Goal: Task Accomplishment & Management: Use online tool/utility

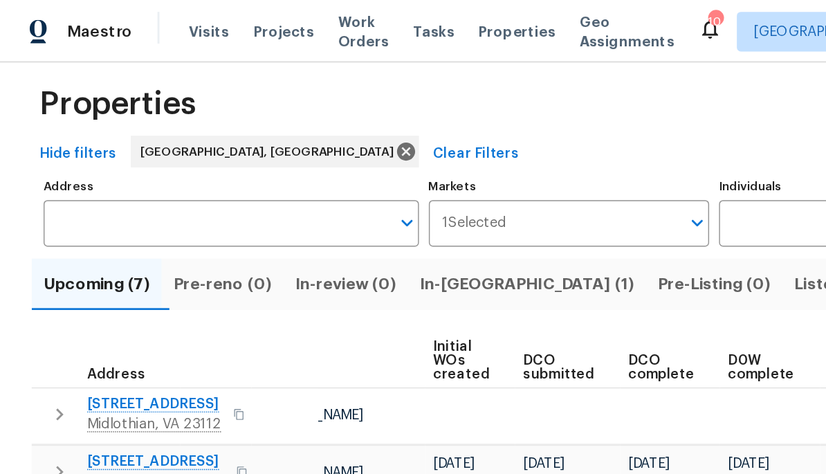
scroll to position [16, 0]
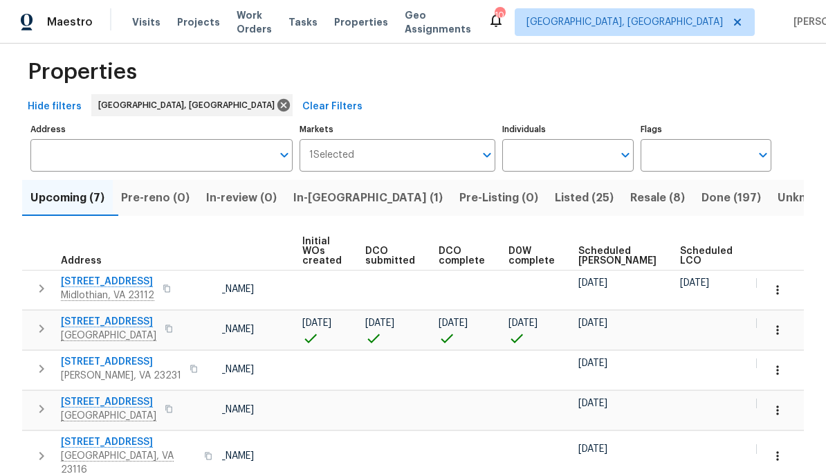
click at [576, 257] on span "Ready Date" at bounding box center [771, 255] width 30 height 19
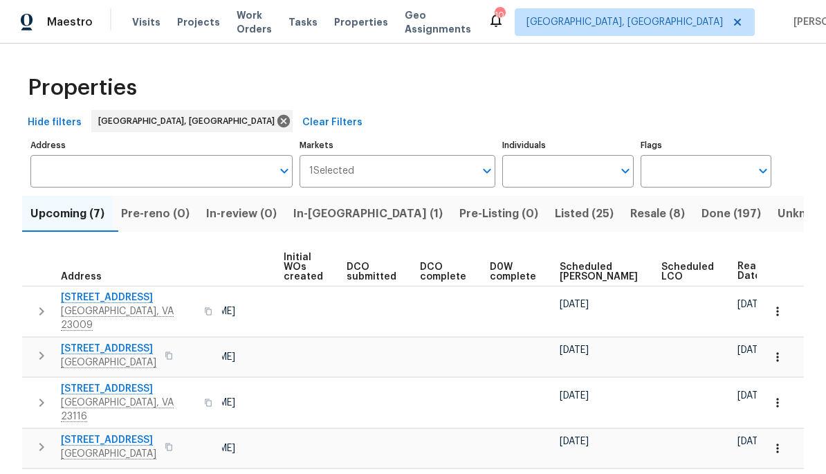
scroll to position [0, 114]
click at [576, 275] on span "Ready Date" at bounding box center [753, 270] width 30 height 19
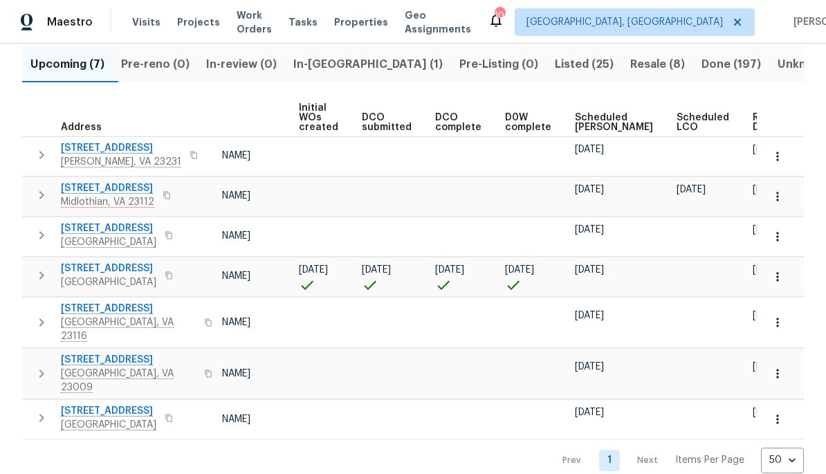
scroll to position [0, 99]
click at [576, 122] on span "Ready Date" at bounding box center [768, 122] width 30 height 19
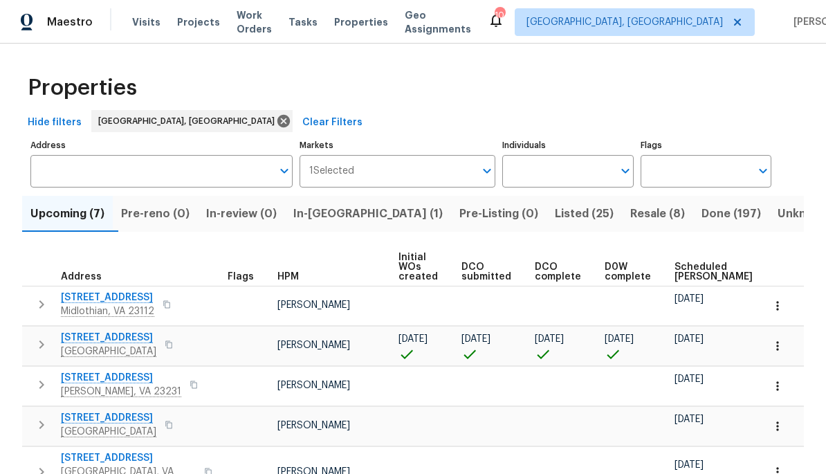
click at [99, 333] on span "4316 Chamberlayne Ave" at bounding box center [108, 338] width 95 height 14
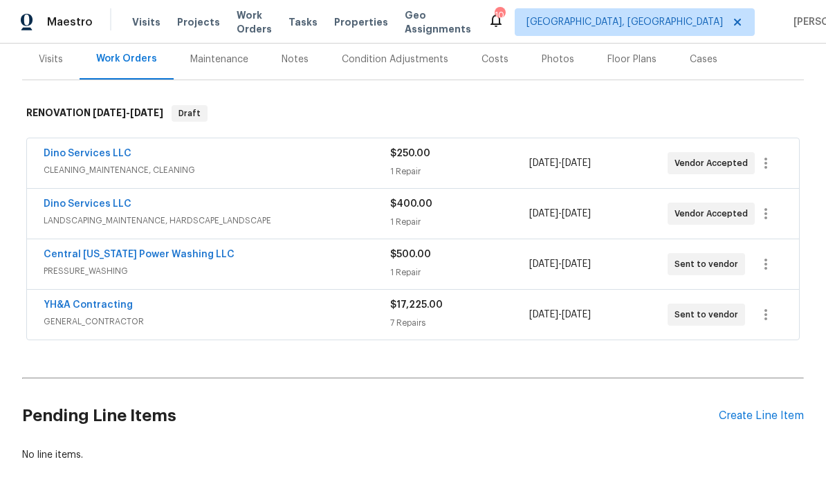
scroll to position [149, 0]
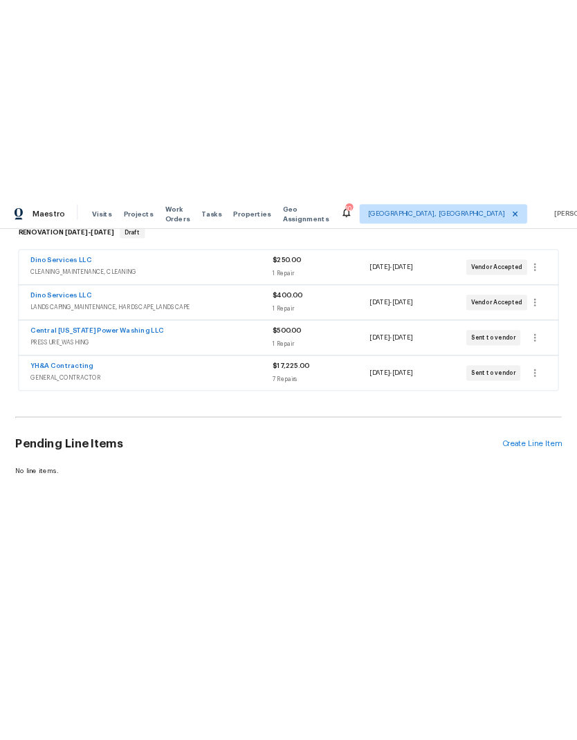
scroll to position [235, 0]
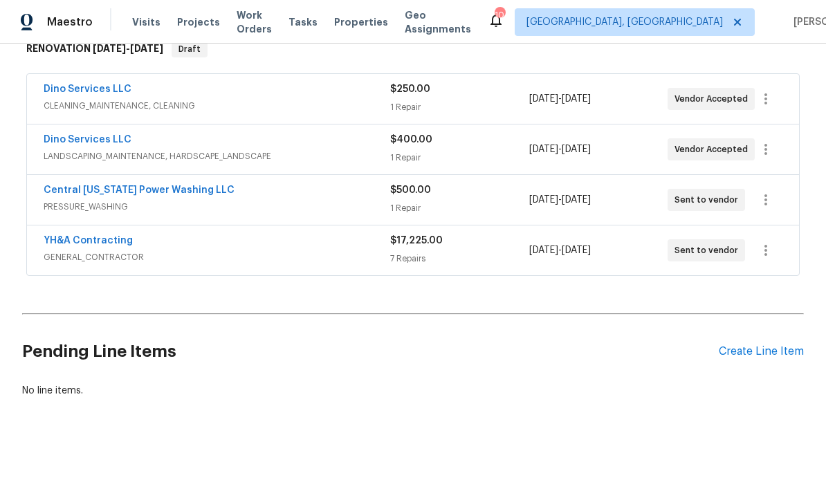
click at [261, 24] on span "Work Orders" at bounding box center [254, 22] width 35 height 28
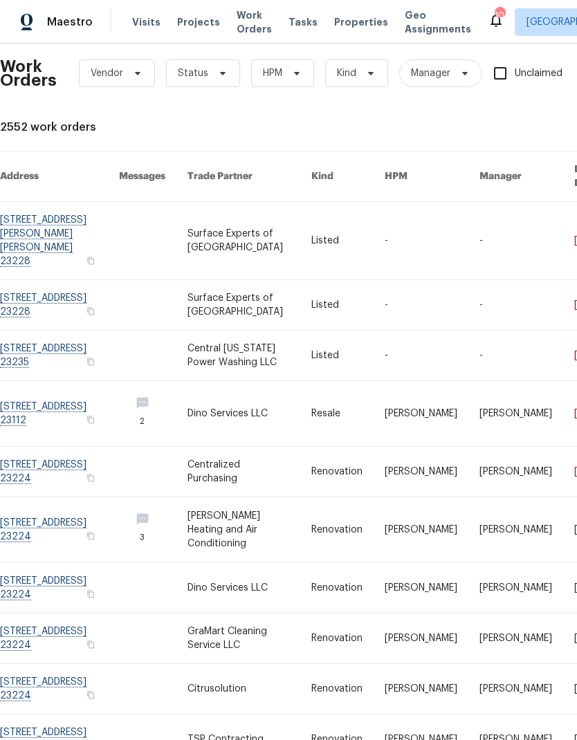
scroll to position [12, 0]
click at [217, 75] on icon at bounding box center [222, 73] width 11 height 11
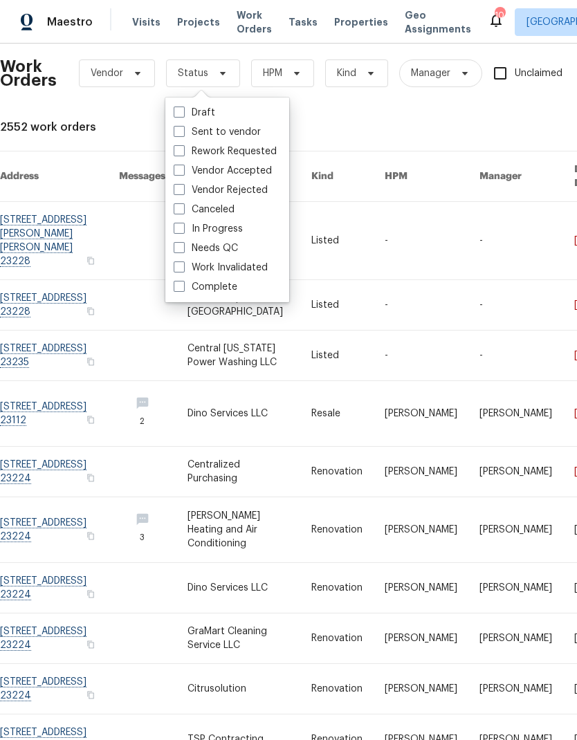
click at [245, 252] on div "Needs QC" at bounding box center [227, 248] width 116 height 19
click at [186, 248] on label "Needs QC" at bounding box center [206, 248] width 64 height 14
click at [183, 248] on input "Needs QC" at bounding box center [178, 245] width 9 height 9
checkbox input "true"
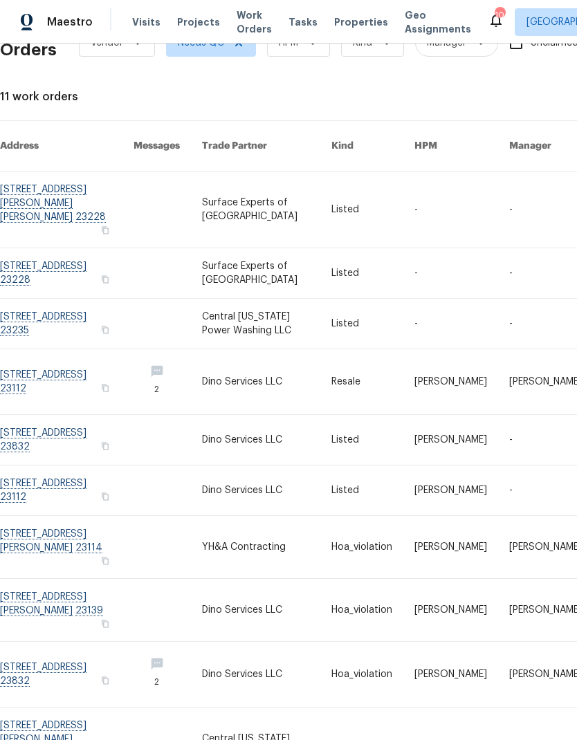
scroll to position [42, 0]
click at [35, 299] on link at bounding box center [66, 324] width 133 height 50
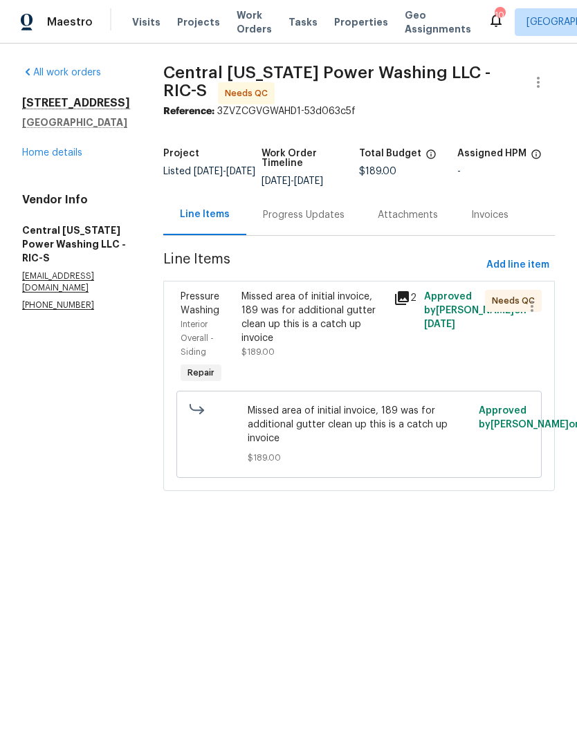
click at [308, 214] on div "Progress Updates" at bounding box center [304, 215] width 82 height 14
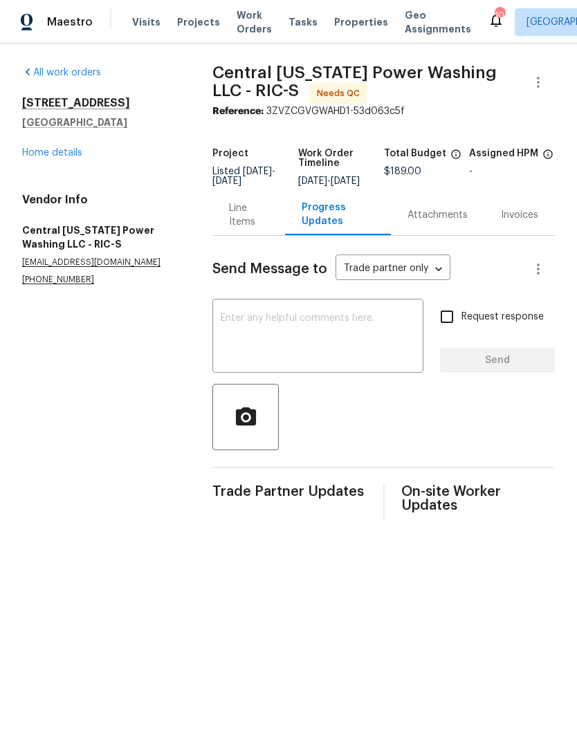
click at [252, 219] on div "Line Items" at bounding box center [248, 215] width 39 height 28
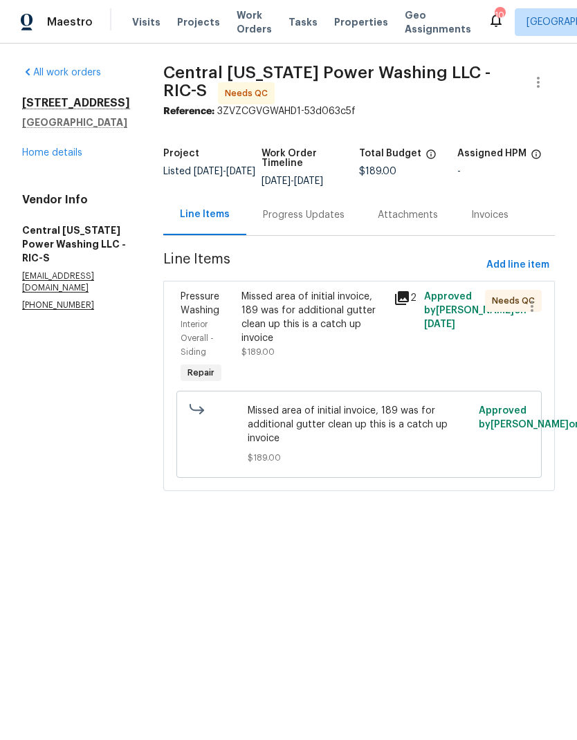
click at [323, 332] on div "Missed area of initial invoice, 189 was for additional gutter clean up this is …" at bounding box center [313, 324] width 144 height 69
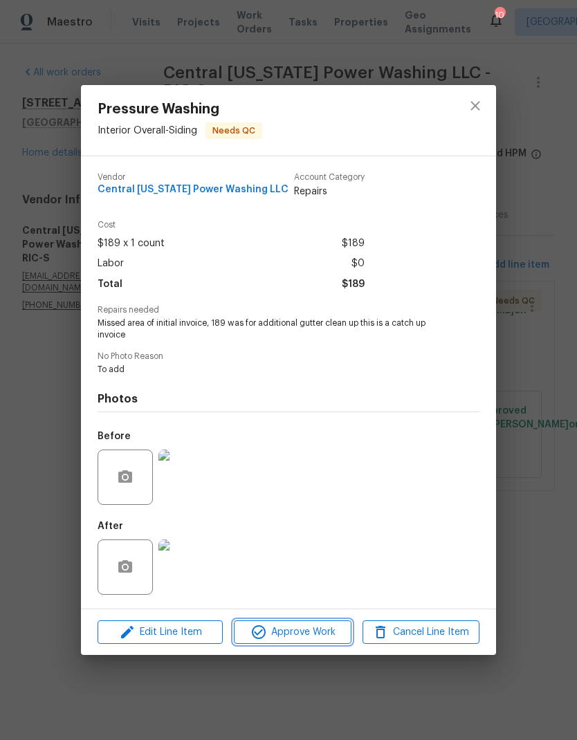
click at [329, 490] on span "Approve Work" at bounding box center [292, 632] width 109 height 17
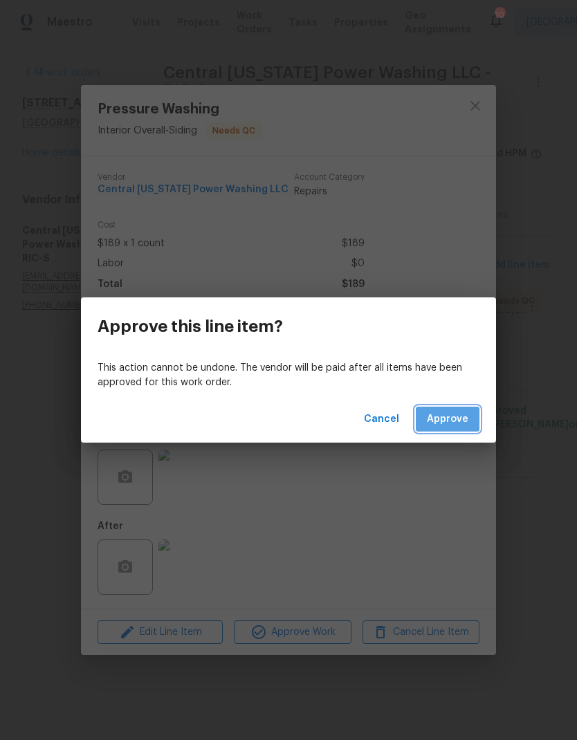
click at [463, 418] on span "Approve" at bounding box center [448, 419] width 42 height 17
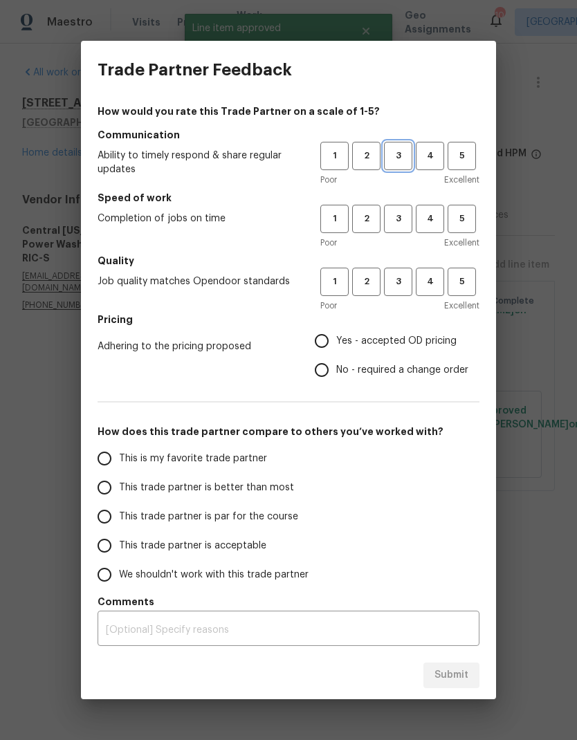
click at [393, 158] on span "3" at bounding box center [398, 156] width 26 height 16
click at [396, 212] on span "3" at bounding box center [398, 219] width 26 height 16
click at [404, 279] on span "3" at bounding box center [398, 282] width 26 height 16
click at [400, 346] on span "Yes - accepted OD pricing" at bounding box center [396, 341] width 120 height 15
click at [336, 346] on input "Yes - accepted OD pricing" at bounding box center [321, 340] width 29 height 29
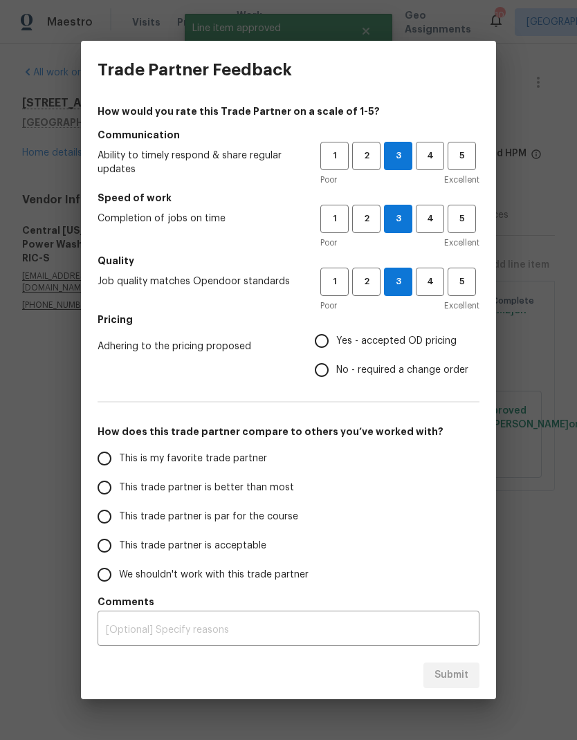
radio input "true"
click at [270, 484] on span "This trade partner is better than most" at bounding box center [206, 488] width 175 height 15
click at [119, 484] on input "This trade partner is better than most" at bounding box center [104, 487] width 29 height 29
radio input "false"
click at [293, 490] on span "This trade partner is par for the course" at bounding box center [208, 517] width 179 height 15
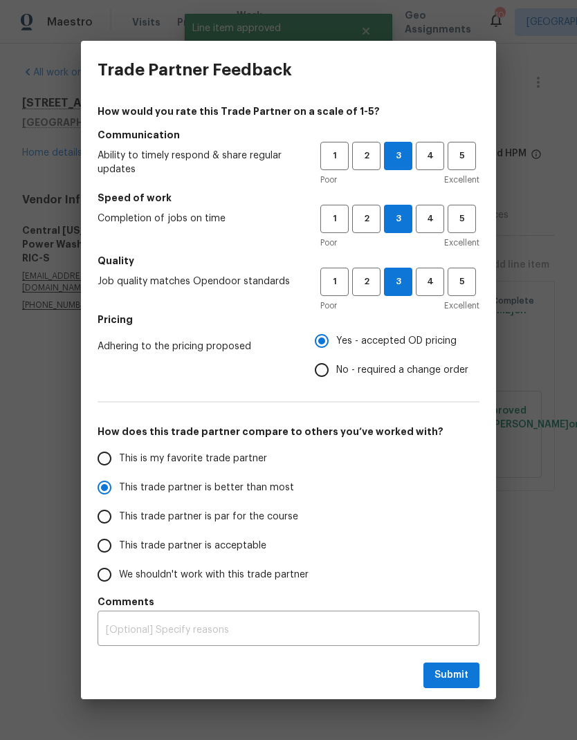
click at [119, 490] on input "This trade partner is par for the course" at bounding box center [104, 516] width 29 height 29
click at [473, 490] on button "Submit" at bounding box center [451, 676] width 56 height 26
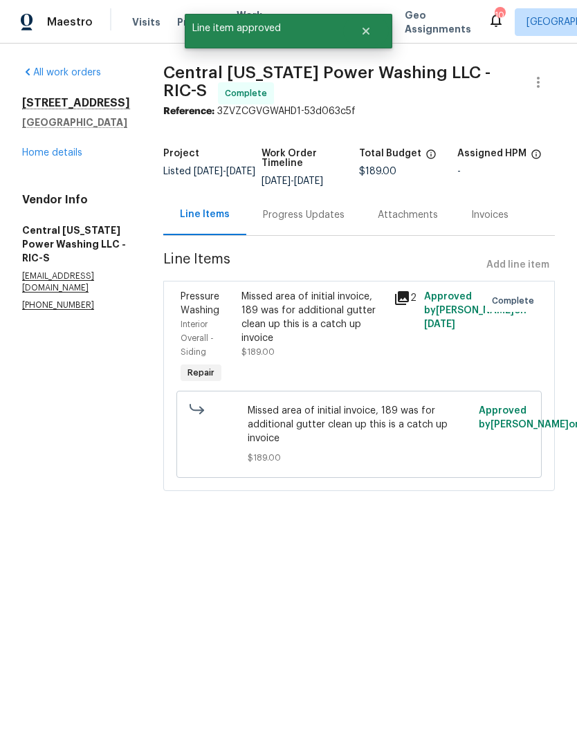
radio input "true"
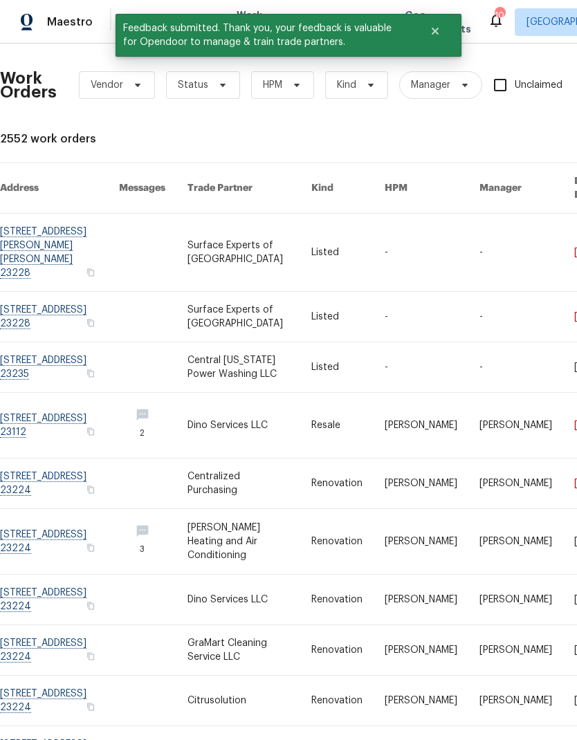
click at [46, 292] on link at bounding box center [59, 317] width 119 height 50
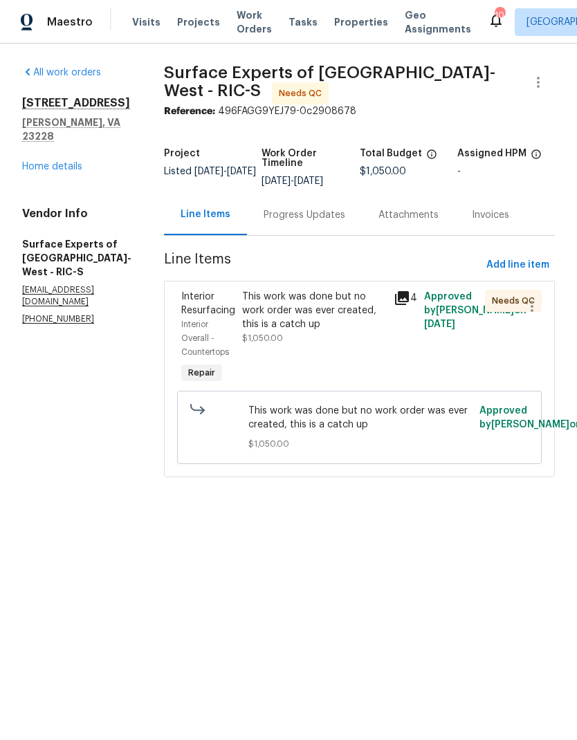
click at [317, 322] on div "This work was done but no work order was ever created, this is a catch up" at bounding box center [314, 311] width 144 height 42
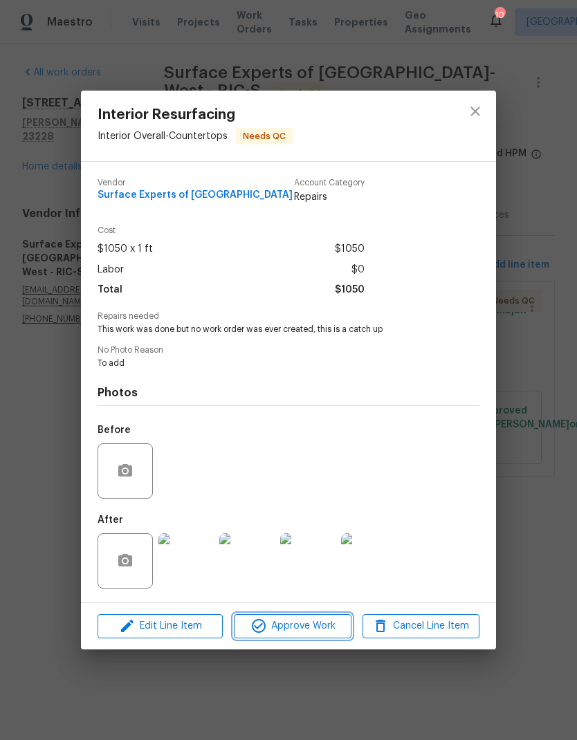
click at [336, 490] on span "Approve Work" at bounding box center [292, 626] width 109 height 17
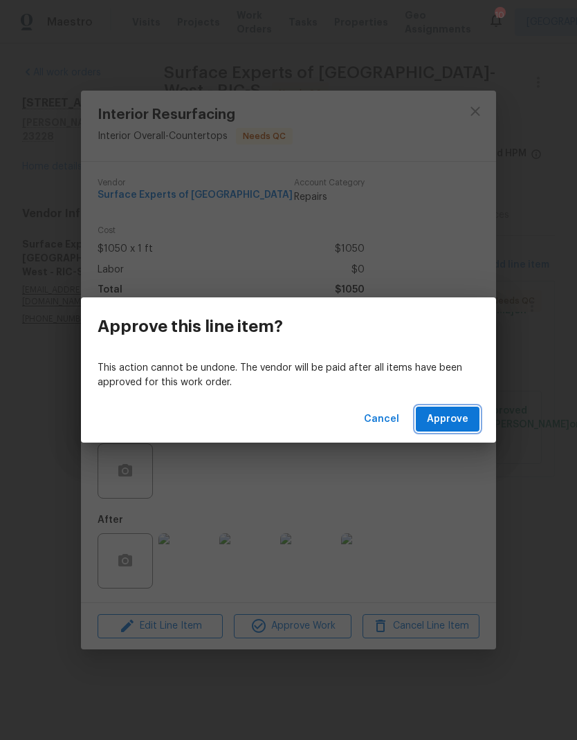
click at [454, 419] on span "Approve" at bounding box center [448, 419] width 42 height 17
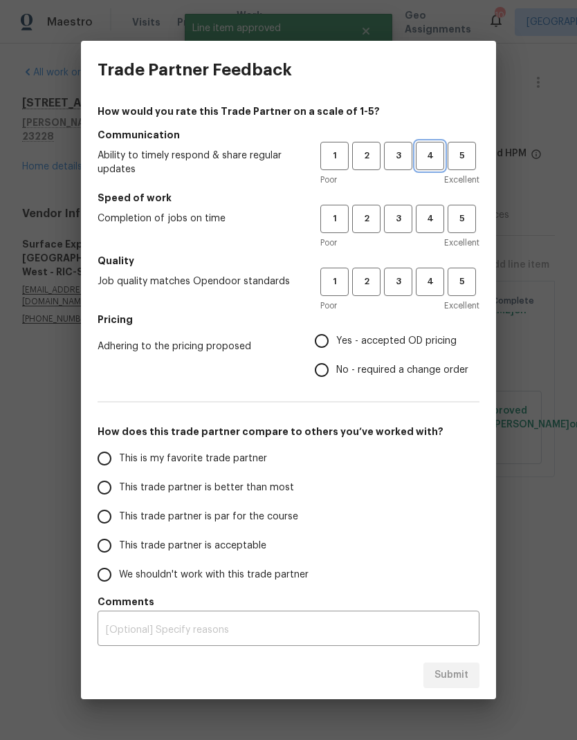
click at [430, 156] on span "4" at bounding box center [430, 156] width 26 height 16
click at [429, 221] on span "4" at bounding box center [430, 219] width 26 height 16
click at [430, 281] on span "4" at bounding box center [430, 282] width 26 height 16
click at [411, 336] on span "Yes - accepted OD pricing" at bounding box center [396, 341] width 120 height 15
click at [336, 336] on input "Yes - accepted OD pricing" at bounding box center [321, 340] width 29 height 29
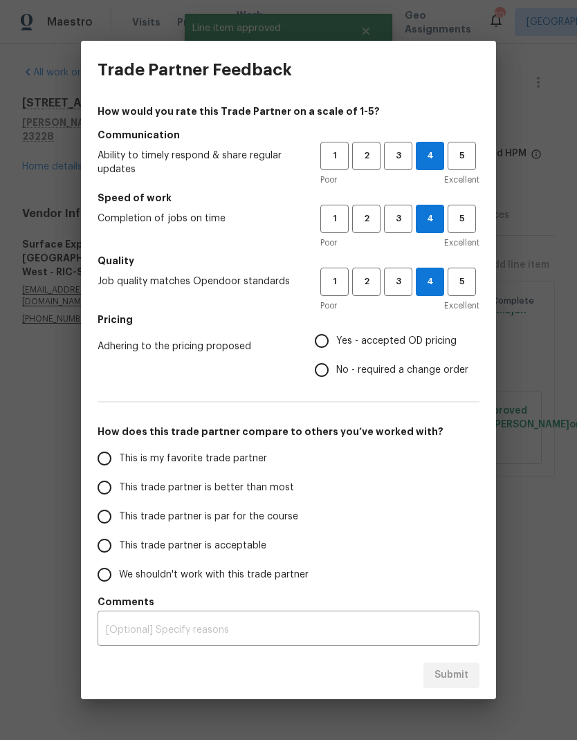
radio input "true"
click at [270, 486] on span "This trade partner is better than most" at bounding box center [206, 488] width 175 height 15
click at [119, 486] on input "This trade partner is better than most" at bounding box center [104, 487] width 29 height 29
click at [469, 490] on button "Submit" at bounding box center [451, 676] width 56 height 26
radio input "true"
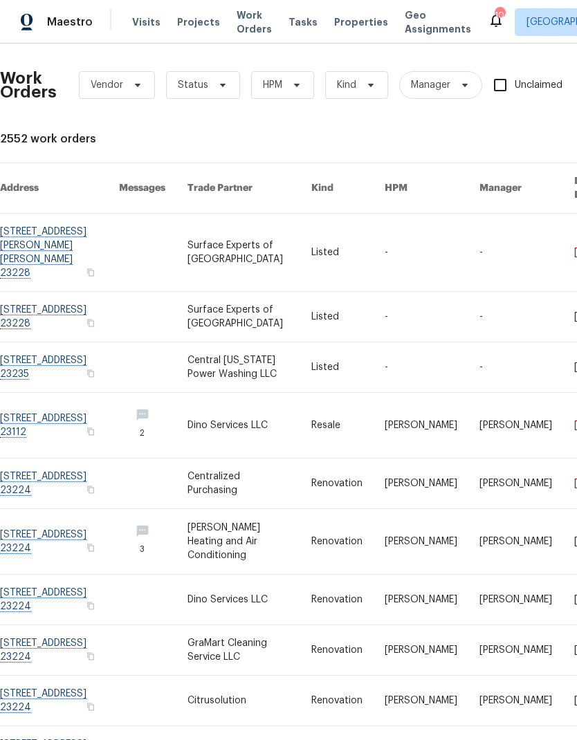
click at [40, 217] on link at bounding box center [59, 252] width 119 height 77
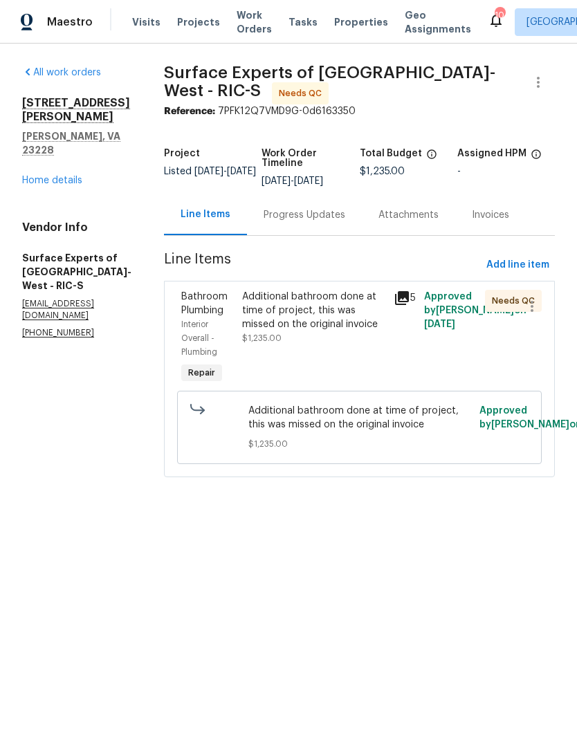
click at [347, 361] on div "Additional bathroom done at time of project, this was missed on the original in…" at bounding box center [314, 338] width 152 height 105
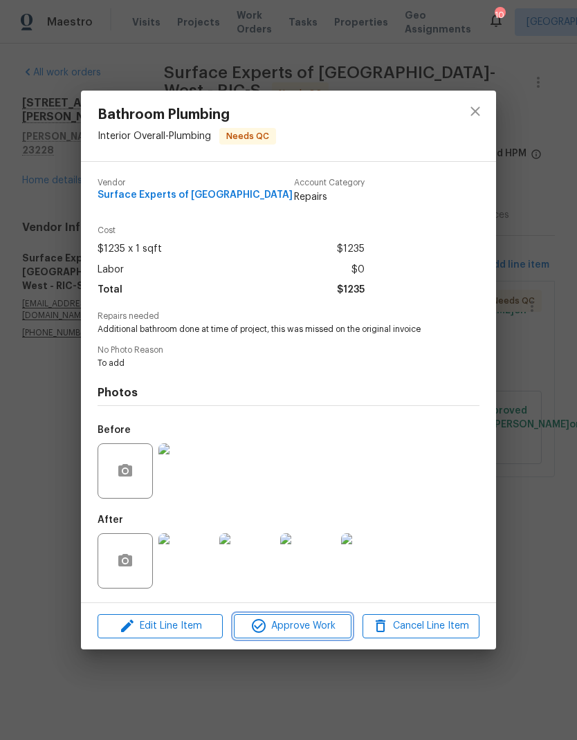
click at [332, 490] on span "Approve Work" at bounding box center [292, 626] width 109 height 17
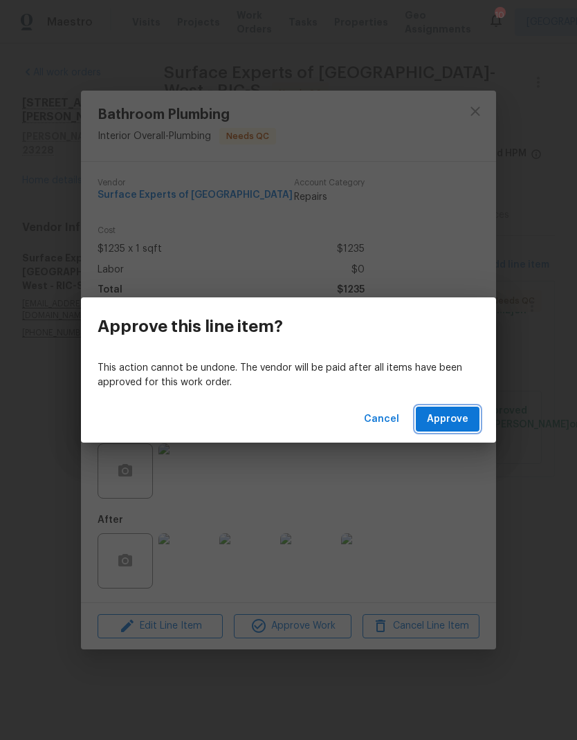
click at [461, 422] on span "Approve" at bounding box center [448, 419] width 42 height 17
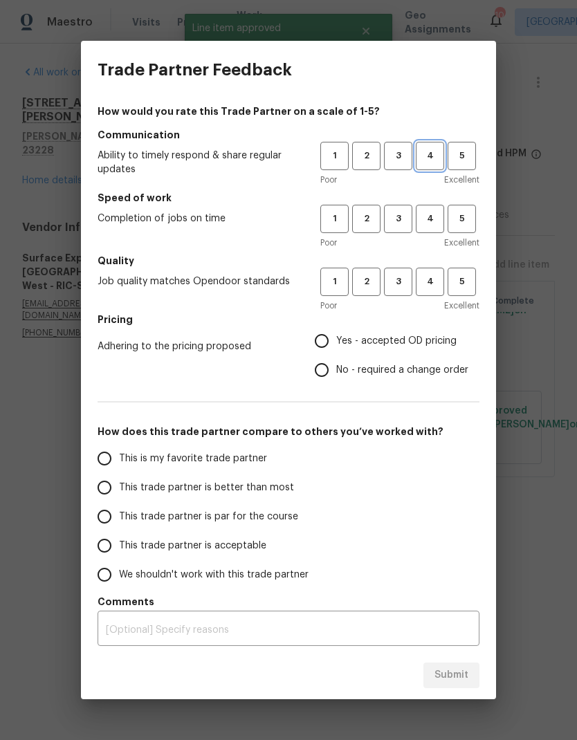
click at [430, 154] on span "4" at bounding box center [430, 156] width 26 height 16
click at [436, 218] on span "4" at bounding box center [430, 219] width 26 height 16
click at [434, 274] on button "4" at bounding box center [430, 282] width 28 height 28
click at [411, 338] on span "Yes - accepted OD pricing" at bounding box center [396, 341] width 120 height 15
click at [336, 338] on input "Yes - accepted OD pricing" at bounding box center [321, 340] width 29 height 29
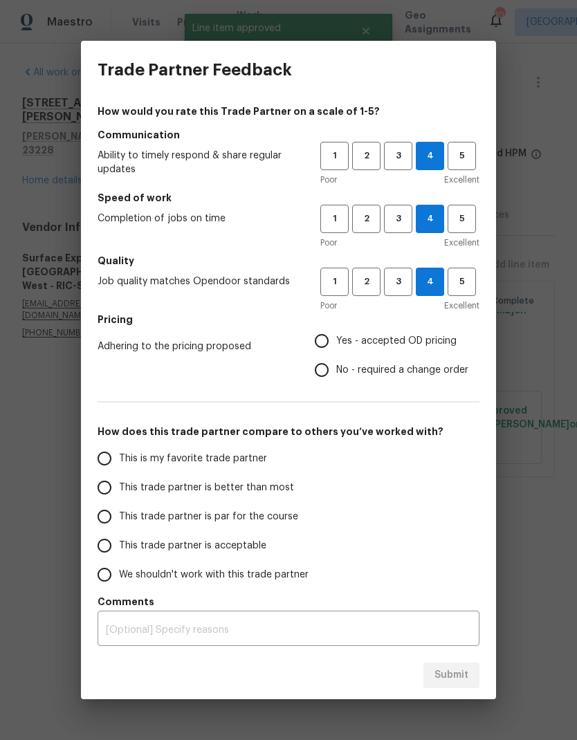
radio input "true"
click at [277, 481] on span "This trade partner is better than most" at bounding box center [206, 488] width 175 height 15
click at [119, 481] on input "This trade partner is better than most" at bounding box center [104, 487] width 29 height 29
click at [478, 490] on button "Submit" at bounding box center [451, 676] width 56 height 26
radio input "true"
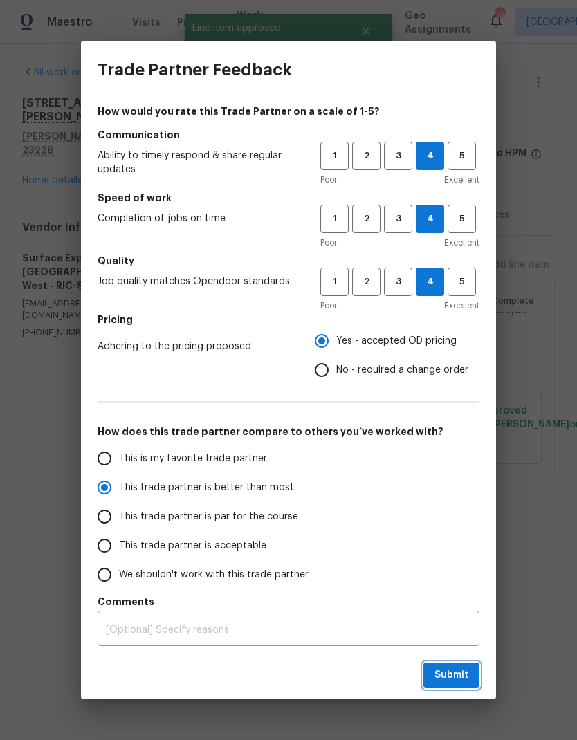
radio input "false"
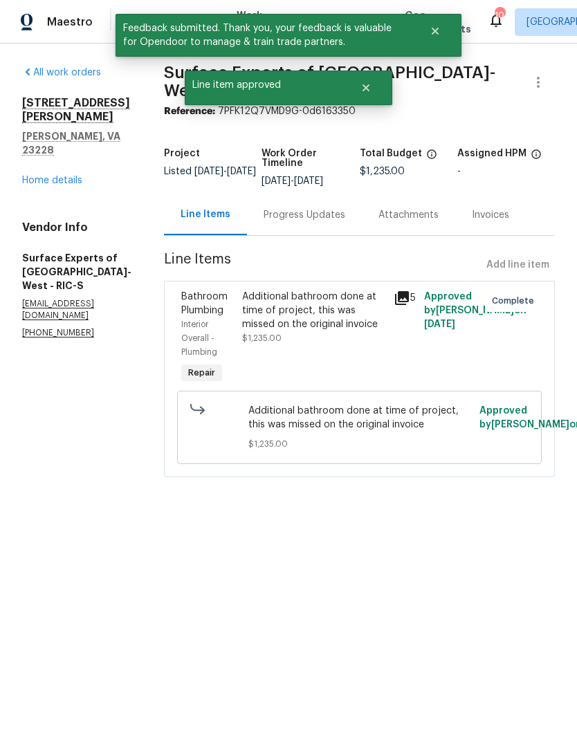
click at [31, 176] on link "Home details" at bounding box center [52, 181] width 60 height 10
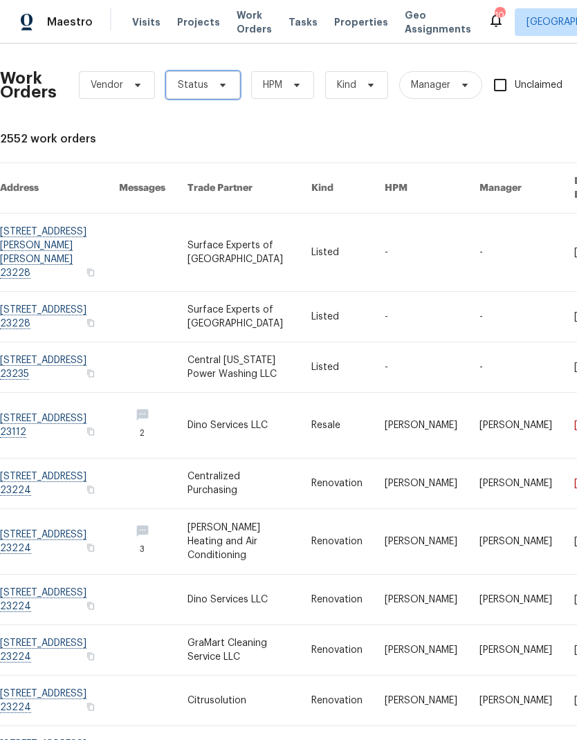
click at [194, 94] on span "Status" at bounding box center [203, 85] width 74 height 28
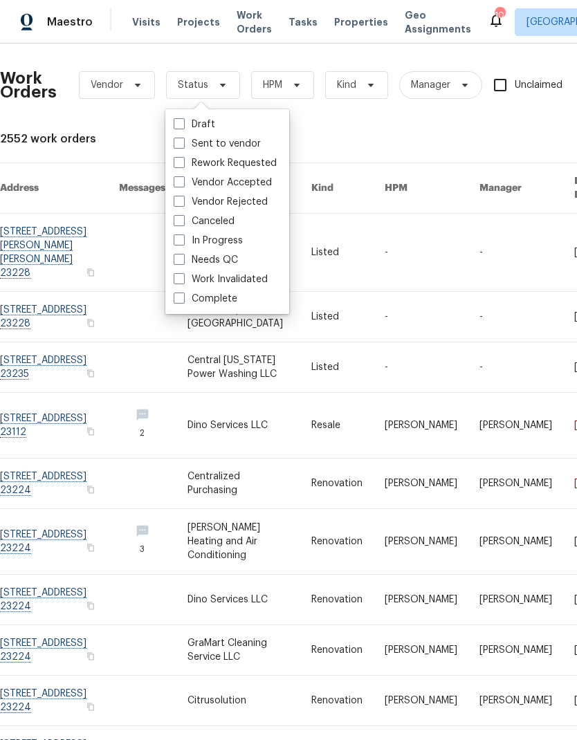
click at [175, 259] on span at bounding box center [179, 259] width 11 height 11
click at [175, 259] on input "Needs QC" at bounding box center [178, 257] width 9 height 9
checkbox input "true"
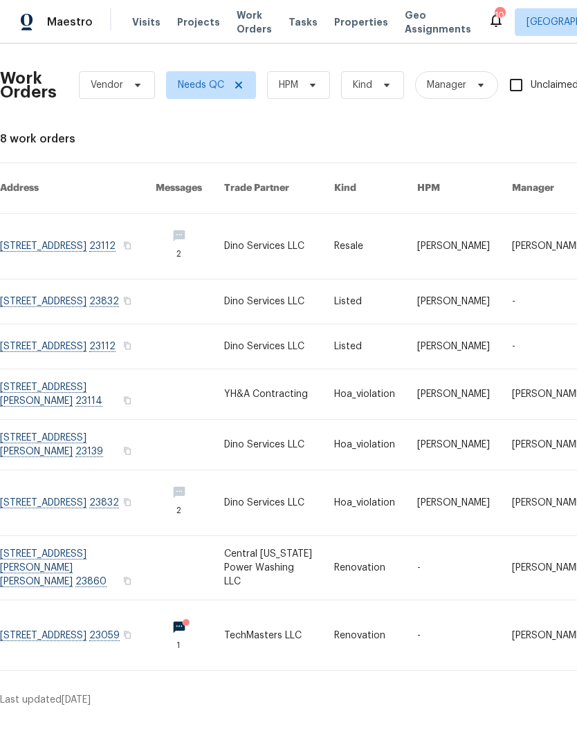
click at [26, 570] on link at bounding box center [78, 568] width 156 height 64
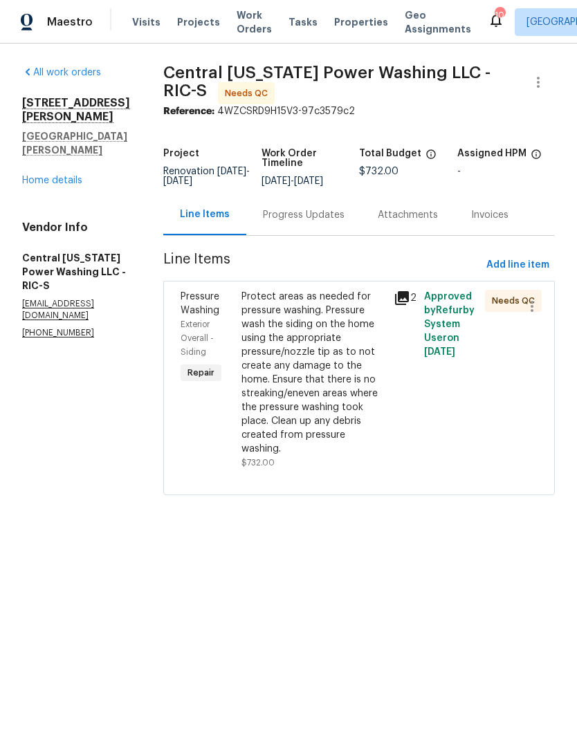
click at [356, 417] on div "Protect areas as needed for pressure washing. Pressure wash the siding on the h…" at bounding box center [313, 373] width 144 height 166
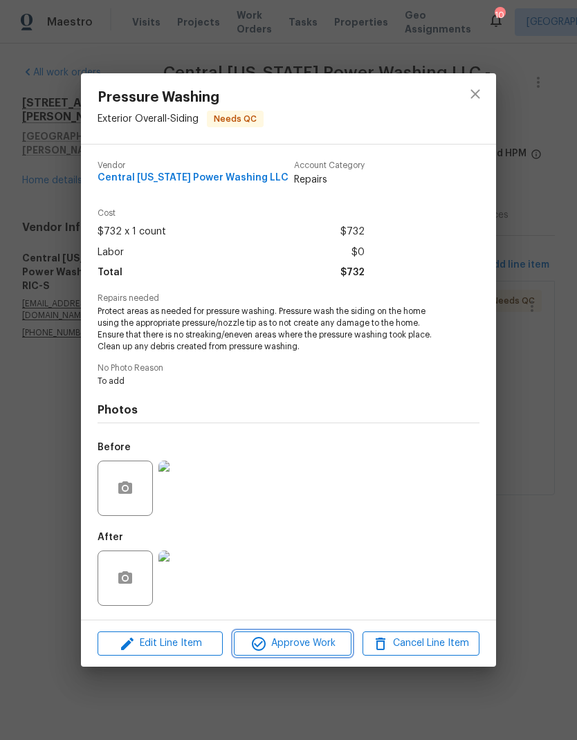
click at [323, 650] on span "Approve Work" at bounding box center [292, 643] width 109 height 17
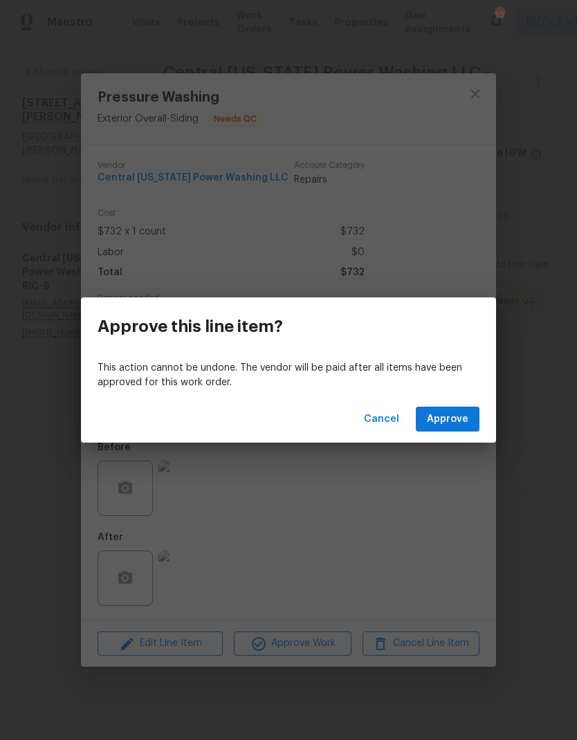
click at [455, 398] on div "Cancel Approve" at bounding box center [288, 420] width 415 height 48
click at [456, 414] on span "Approve" at bounding box center [448, 419] width 42 height 17
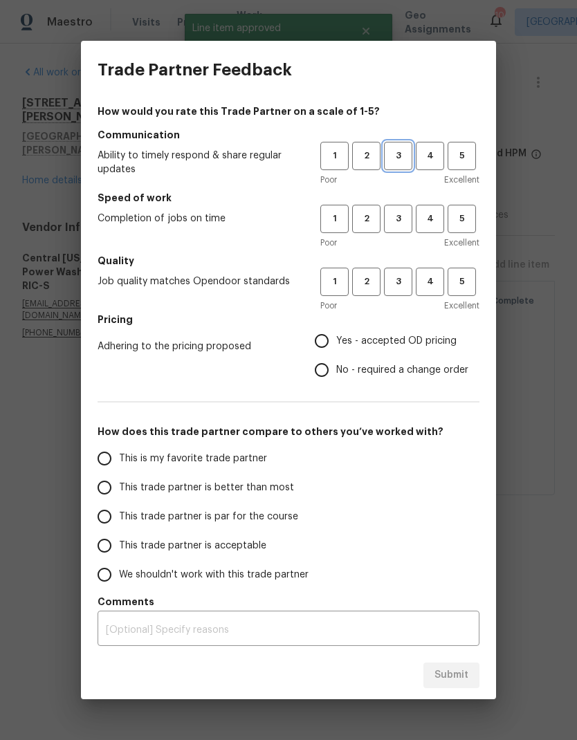
click at [396, 165] on button "3" at bounding box center [398, 156] width 28 height 28
click at [404, 219] on span "3" at bounding box center [398, 219] width 26 height 16
click at [405, 285] on span "3" at bounding box center [398, 282] width 26 height 16
click at [408, 343] on span "Yes - accepted OD pricing" at bounding box center [396, 341] width 120 height 15
click at [336, 343] on input "Yes - accepted OD pricing" at bounding box center [321, 340] width 29 height 29
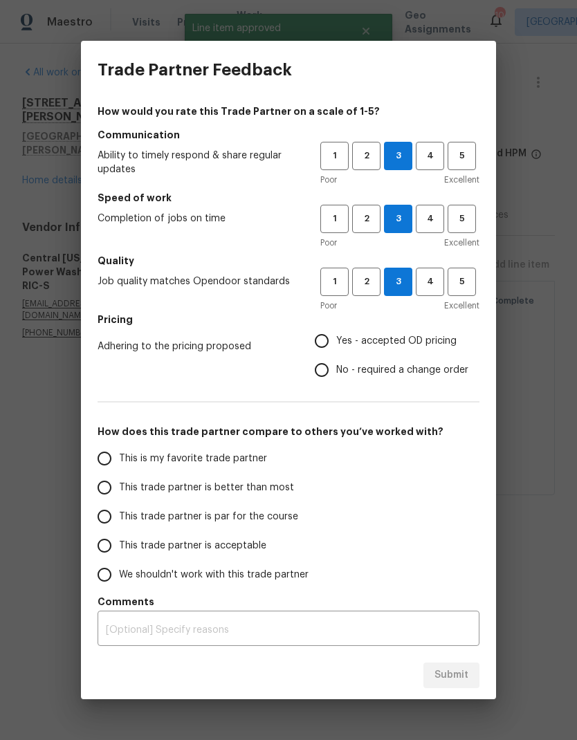
radio input "true"
click at [107, 511] on input "This trade partner is par for the course" at bounding box center [104, 516] width 29 height 29
click at [465, 683] on span "Submit" at bounding box center [451, 675] width 34 height 17
radio input "true"
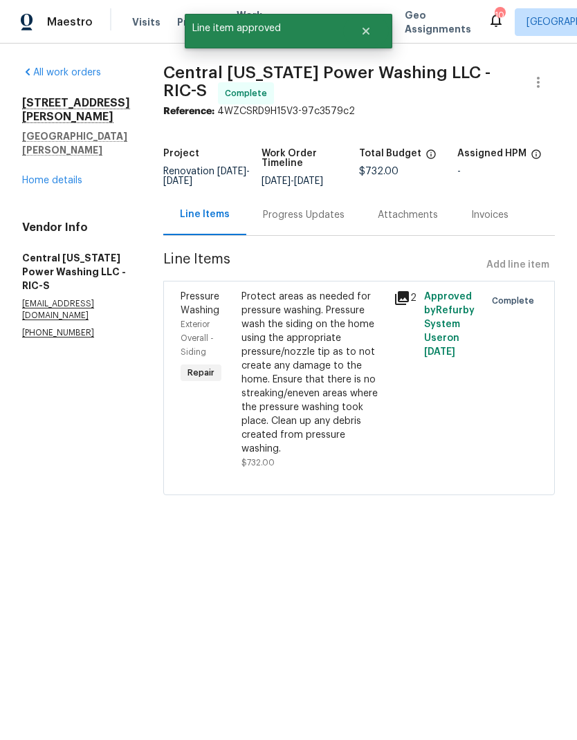
radio input "false"
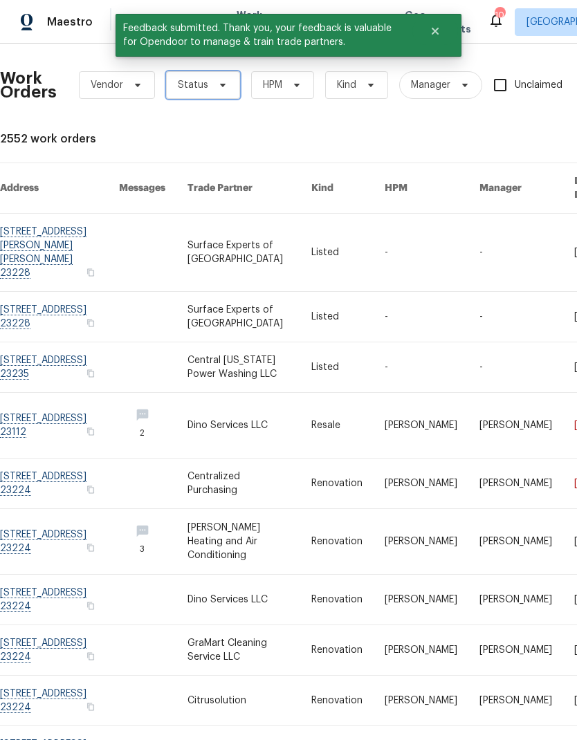
click at [195, 93] on span "Status" at bounding box center [203, 85] width 74 height 28
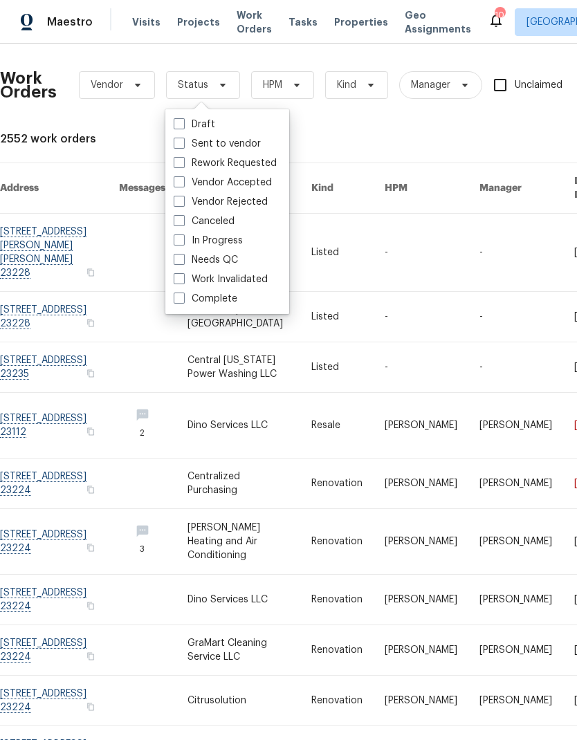
click at [174, 259] on span at bounding box center [179, 259] width 11 height 11
click at [174, 259] on input "Needs QC" at bounding box center [178, 257] width 9 height 9
checkbox input "true"
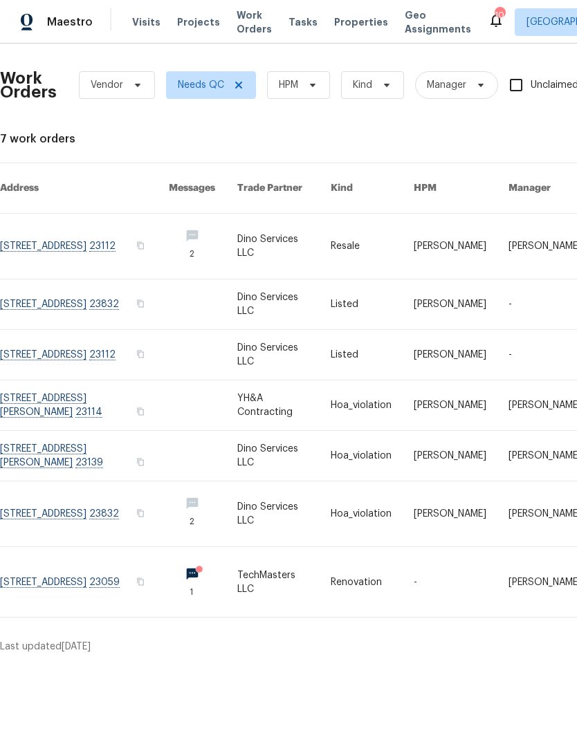
click at [34, 330] on link at bounding box center [84, 355] width 169 height 50
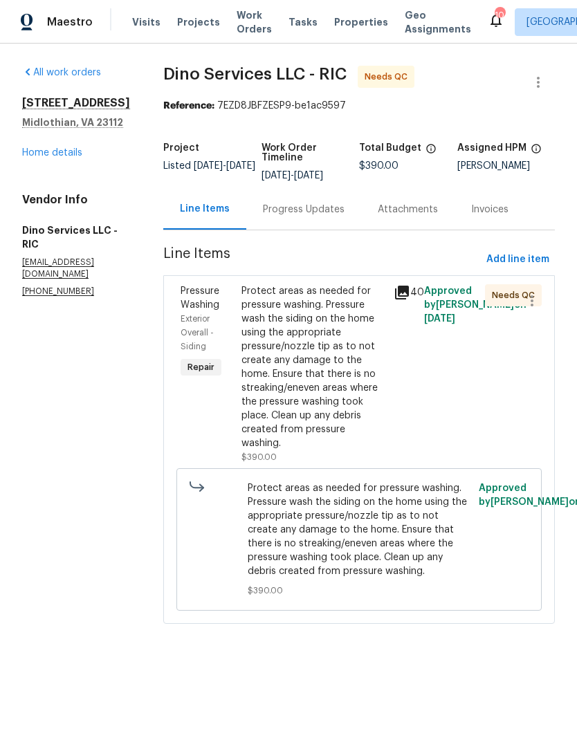
click at [402, 291] on icon at bounding box center [402, 293] width 14 height 14
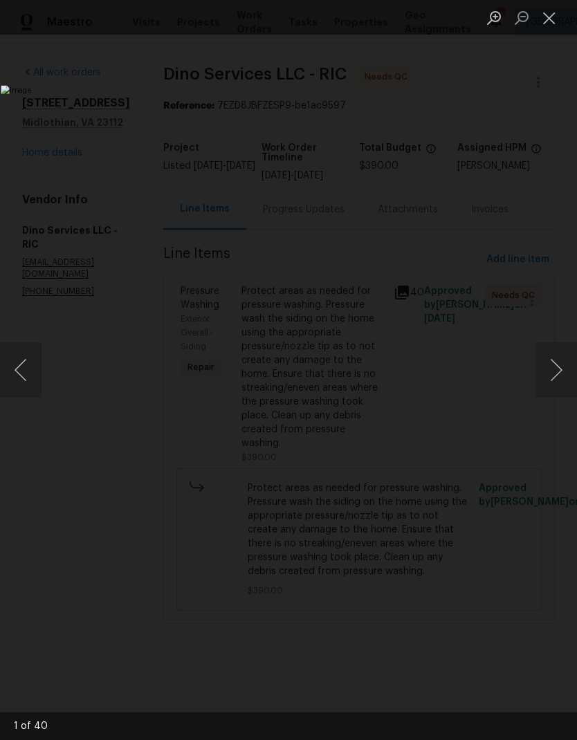
click at [568, 367] on button "Next image" at bounding box center [556, 369] width 42 height 55
click at [560, 358] on button "Next image" at bounding box center [556, 369] width 42 height 55
click at [558, 357] on button "Next image" at bounding box center [556, 369] width 42 height 55
click at [553, 374] on button "Next image" at bounding box center [556, 369] width 42 height 55
click at [553, 372] on button "Next image" at bounding box center [556, 369] width 42 height 55
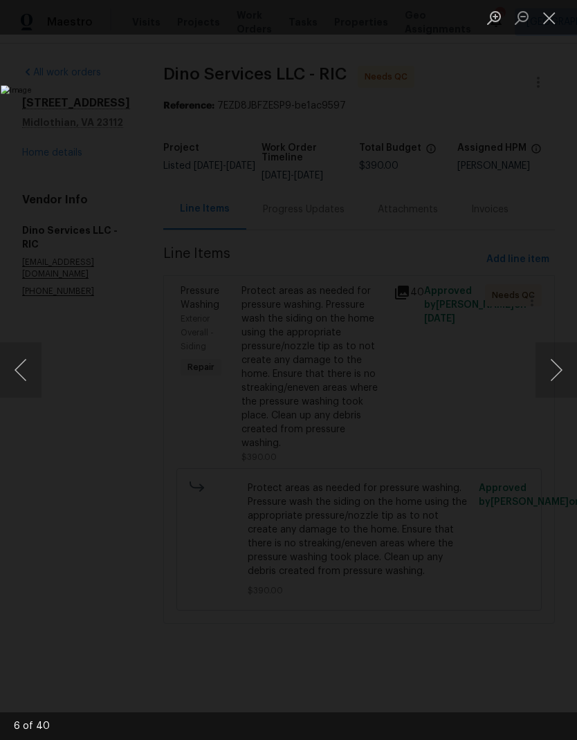
click at [558, 365] on button "Next image" at bounding box center [556, 369] width 42 height 55
click at [558, 367] on button "Next image" at bounding box center [556, 369] width 42 height 55
click at [556, 368] on button "Next image" at bounding box center [556, 369] width 42 height 55
click at [552, 374] on button "Next image" at bounding box center [556, 369] width 42 height 55
click at [551, 375] on button "Next image" at bounding box center [556, 369] width 42 height 55
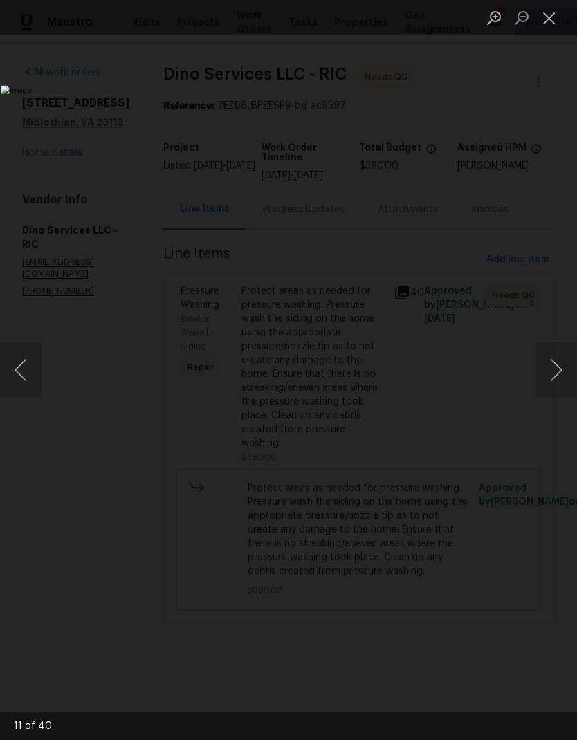
click at [553, 373] on button "Next image" at bounding box center [556, 369] width 42 height 55
click at [553, 372] on button "Next image" at bounding box center [556, 369] width 42 height 55
click at [552, 373] on button "Next image" at bounding box center [556, 369] width 42 height 55
click at [552, 372] on button "Next image" at bounding box center [556, 369] width 42 height 55
click at [552, 373] on button "Next image" at bounding box center [556, 369] width 42 height 55
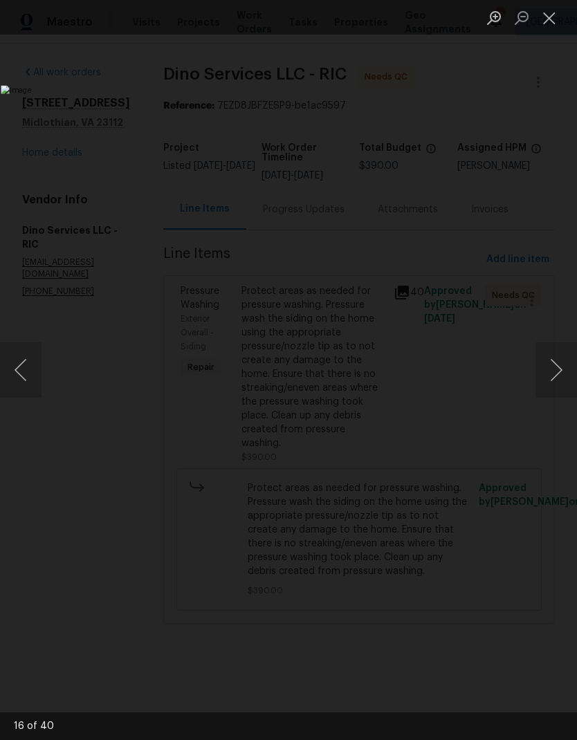
click at [555, 371] on button "Next image" at bounding box center [556, 369] width 42 height 55
click at [551, 376] on button "Next image" at bounding box center [556, 369] width 42 height 55
click at [551, 375] on button "Next image" at bounding box center [556, 369] width 42 height 55
click at [556, 24] on button "Close lightbox" at bounding box center [549, 18] width 28 height 24
